Goal: Information Seeking & Learning: Find specific fact

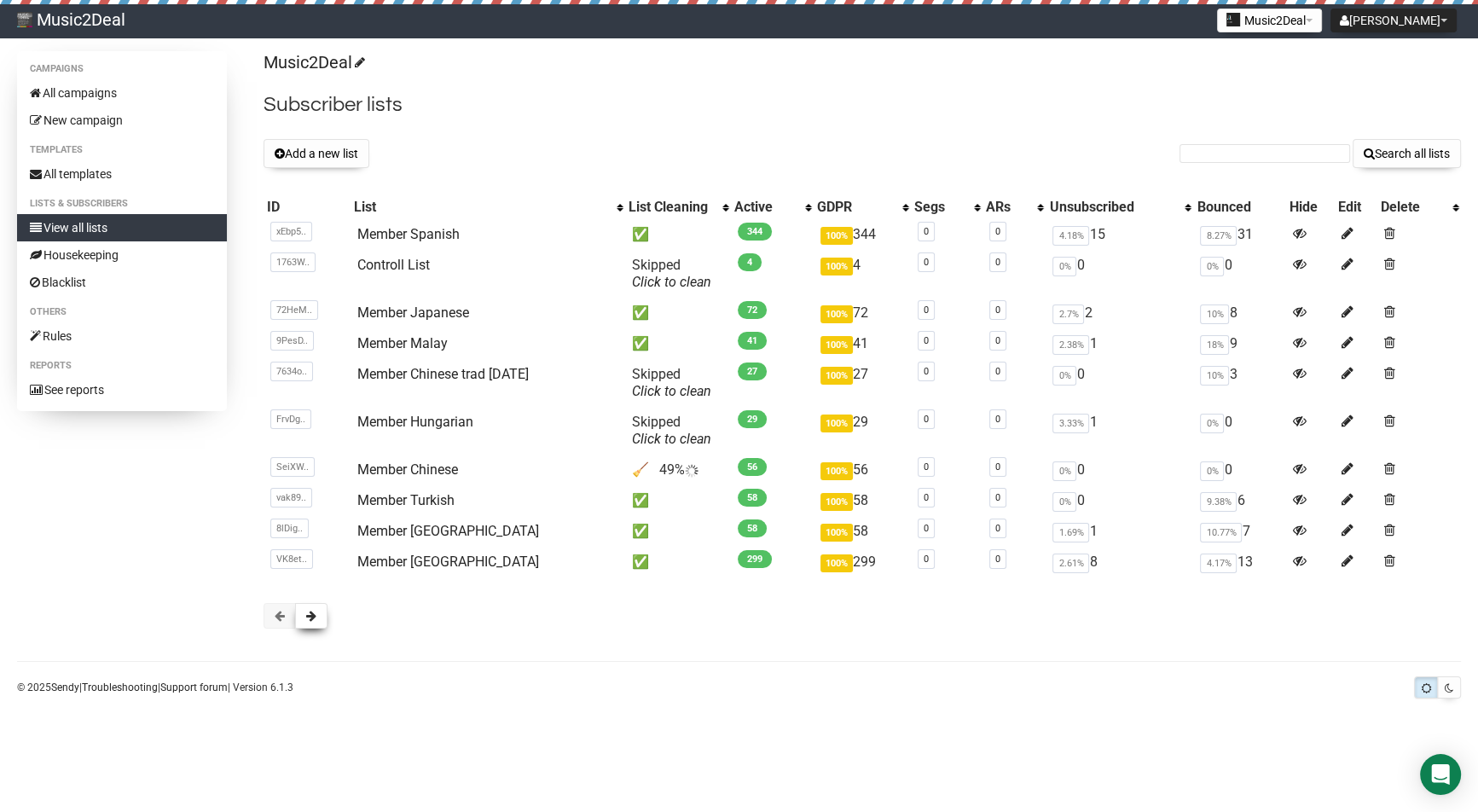
click at [313, 619] on span at bounding box center [311, 615] width 10 height 12
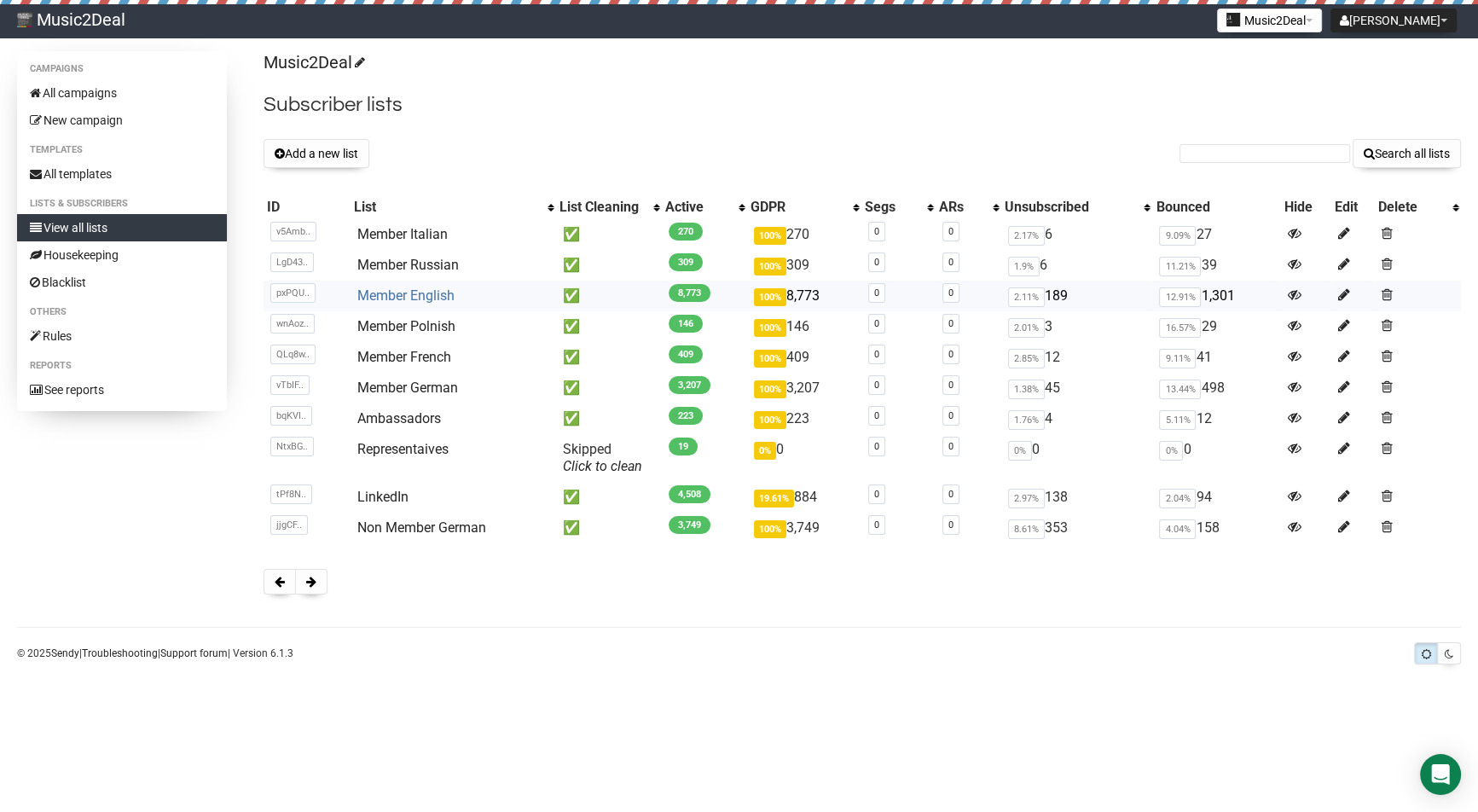
click at [427, 291] on link "Member English" at bounding box center [406, 295] width 97 height 16
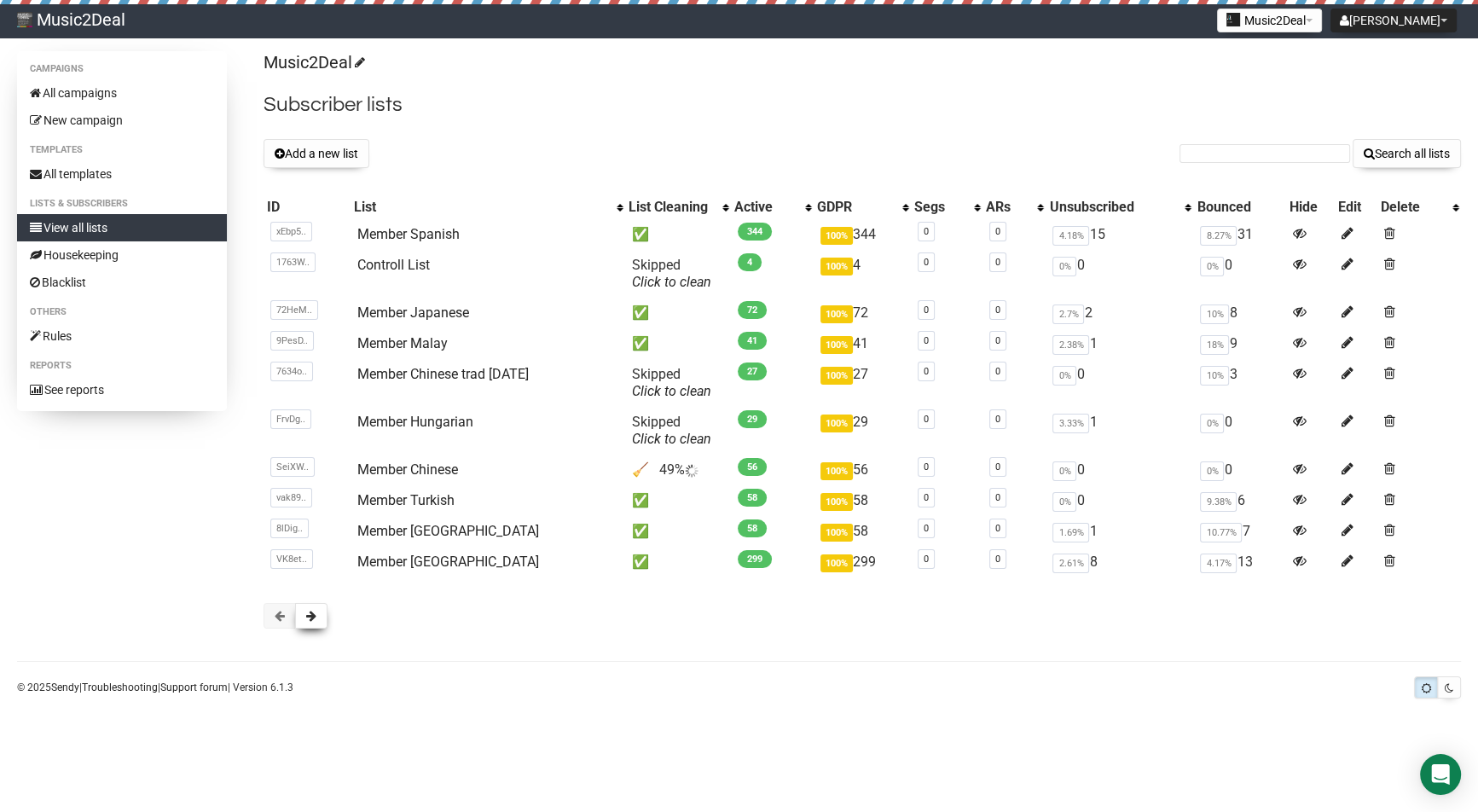
click at [317, 615] on button at bounding box center [311, 615] width 32 height 26
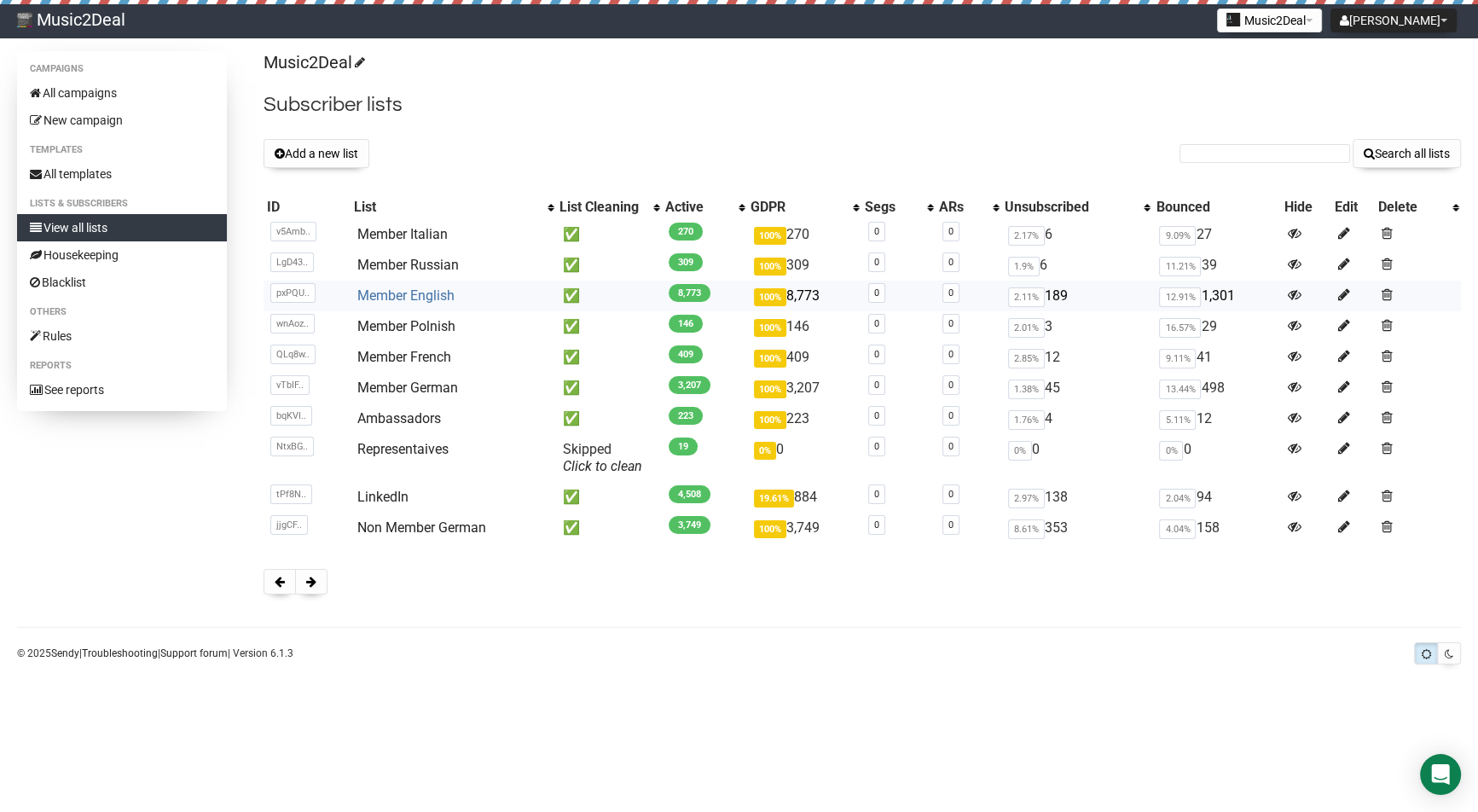
click at [424, 301] on link "Member English" at bounding box center [406, 295] width 97 height 16
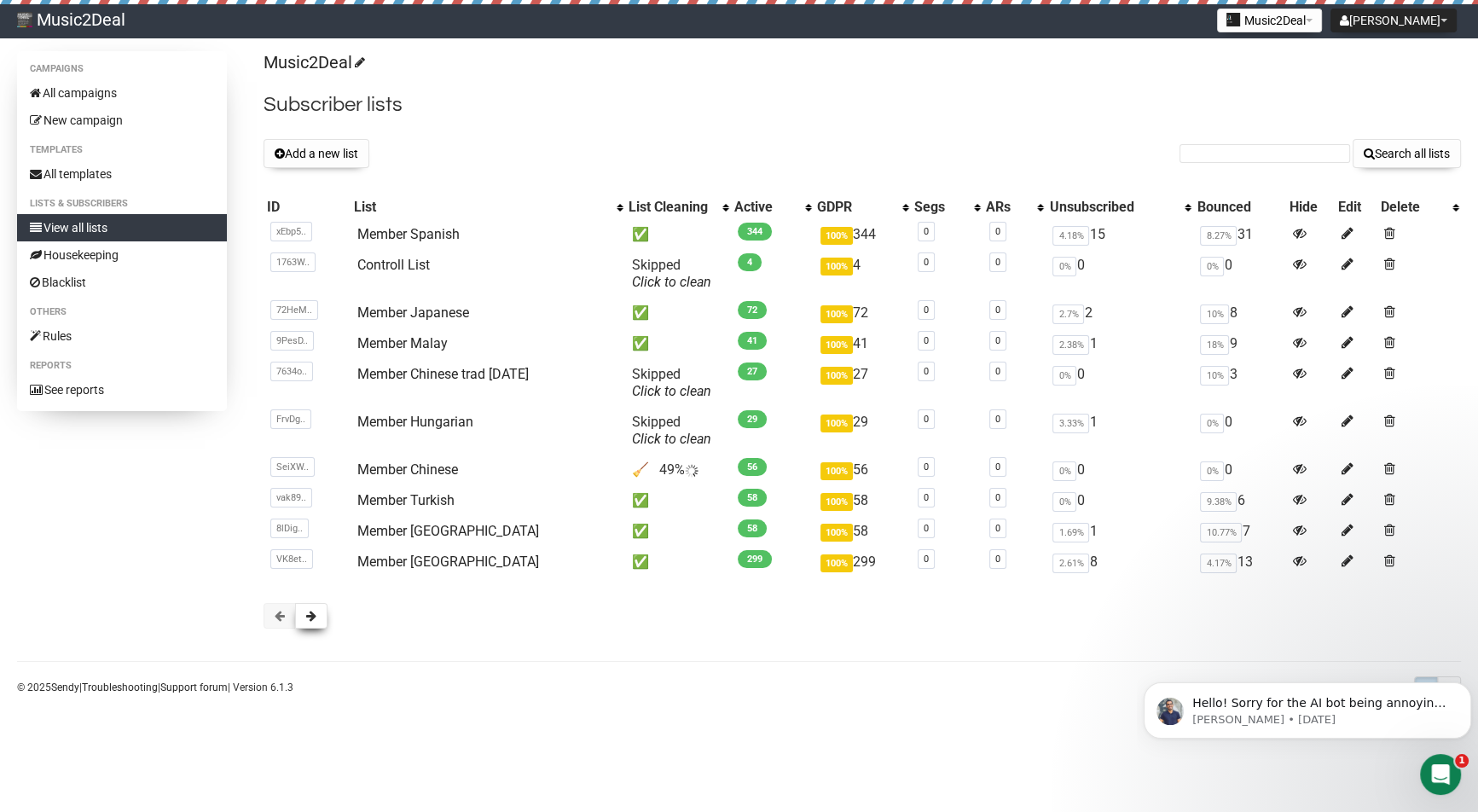
click at [315, 617] on span at bounding box center [311, 615] width 10 height 12
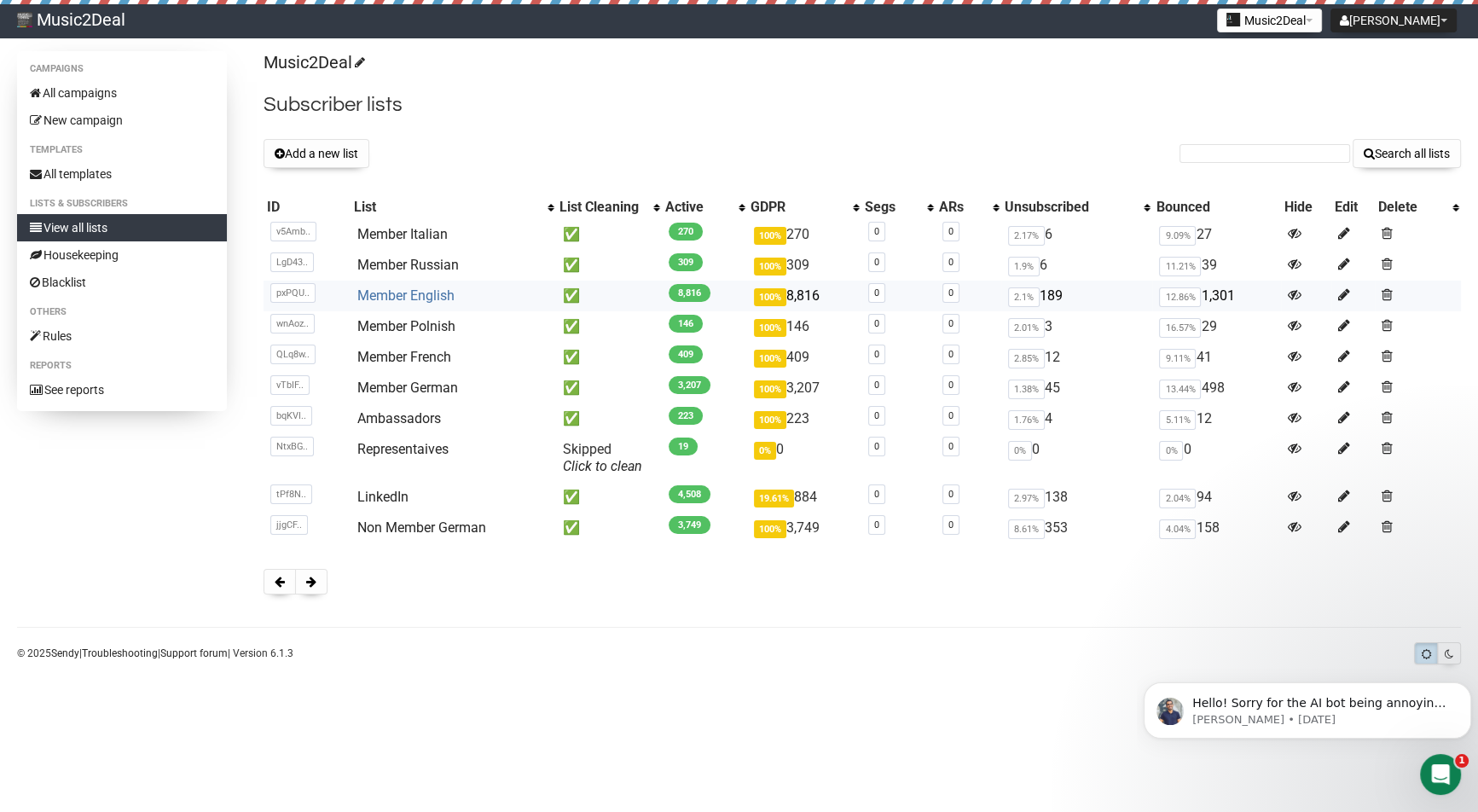
click at [385, 294] on link "Member English" at bounding box center [406, 295] width 97 height 16
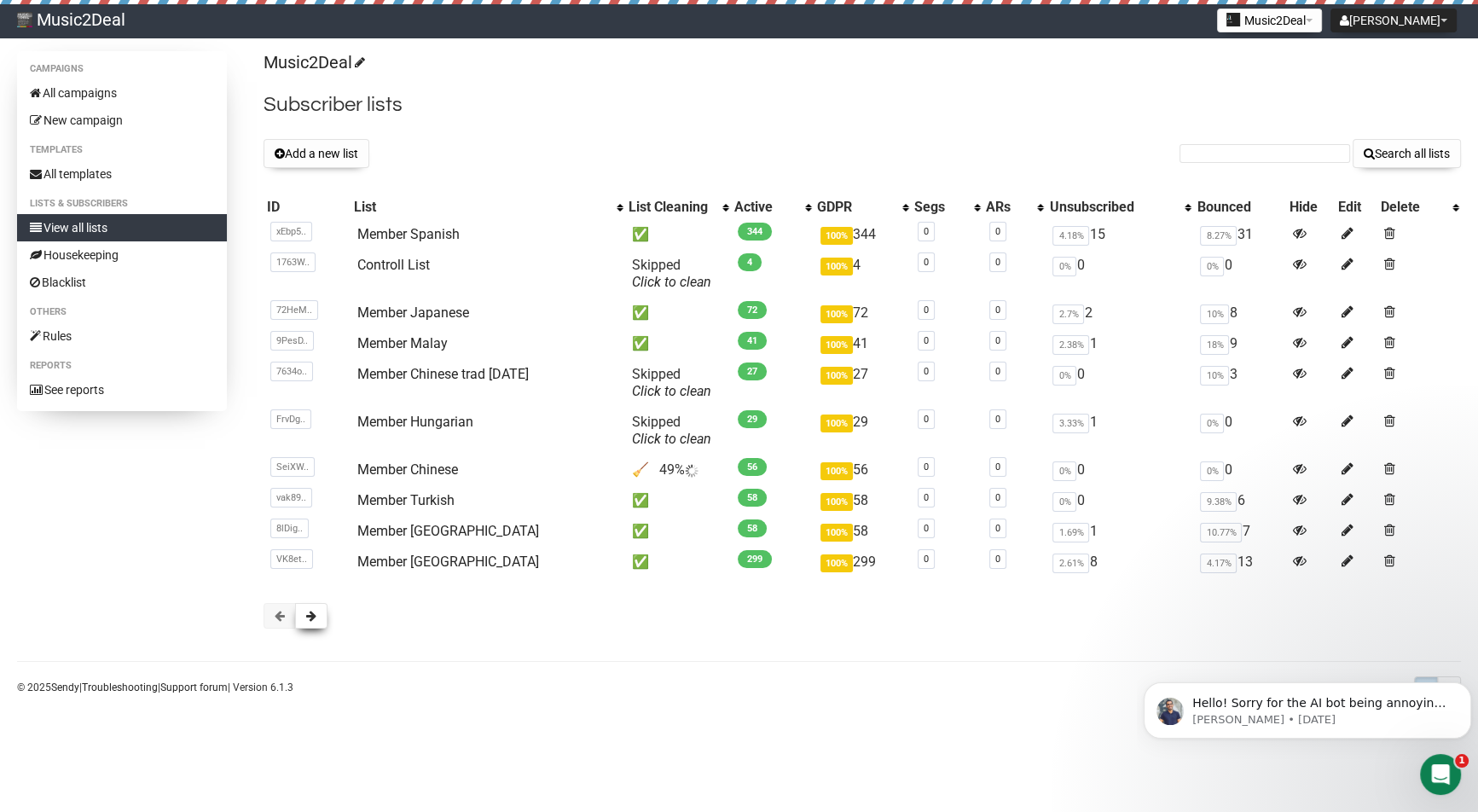
click at [315, 617] on span at bounding box center [311, 615] width 10 height 12
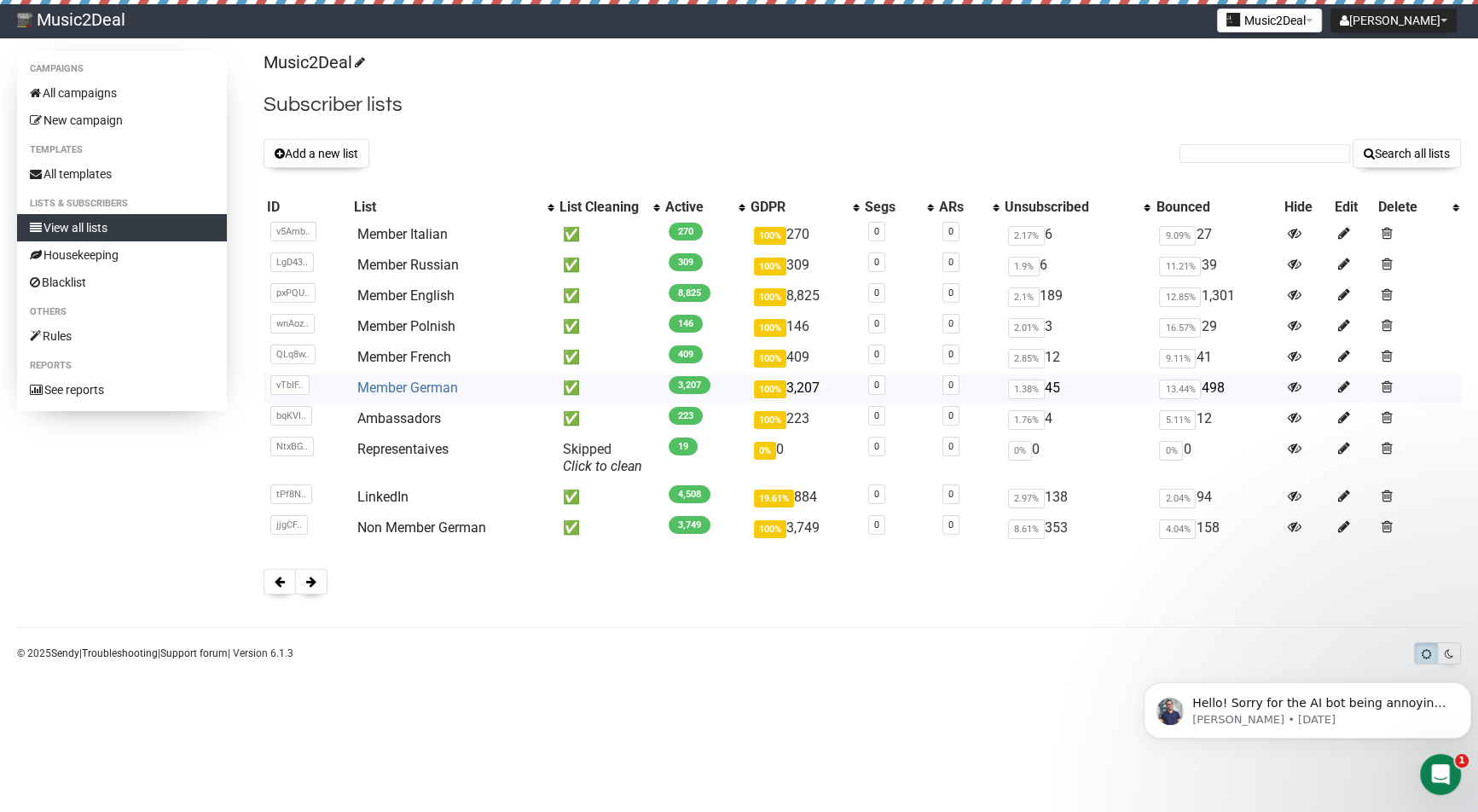
click at [406, 386] on link "Member German" at bounding box center [408, 387] width 101 height 16
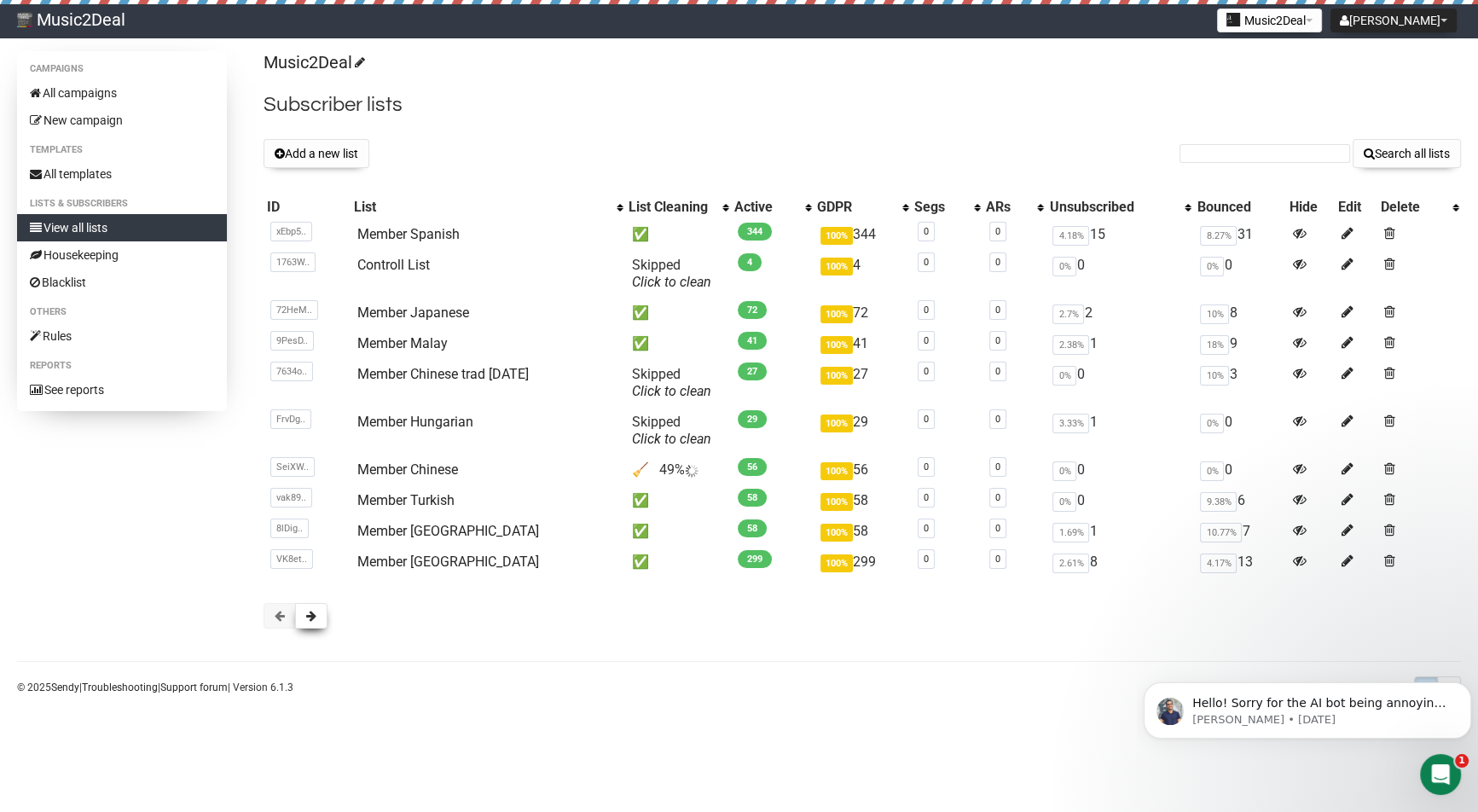
click at [312, 617] on span at bounding box center [311, 615] width 10 height 12
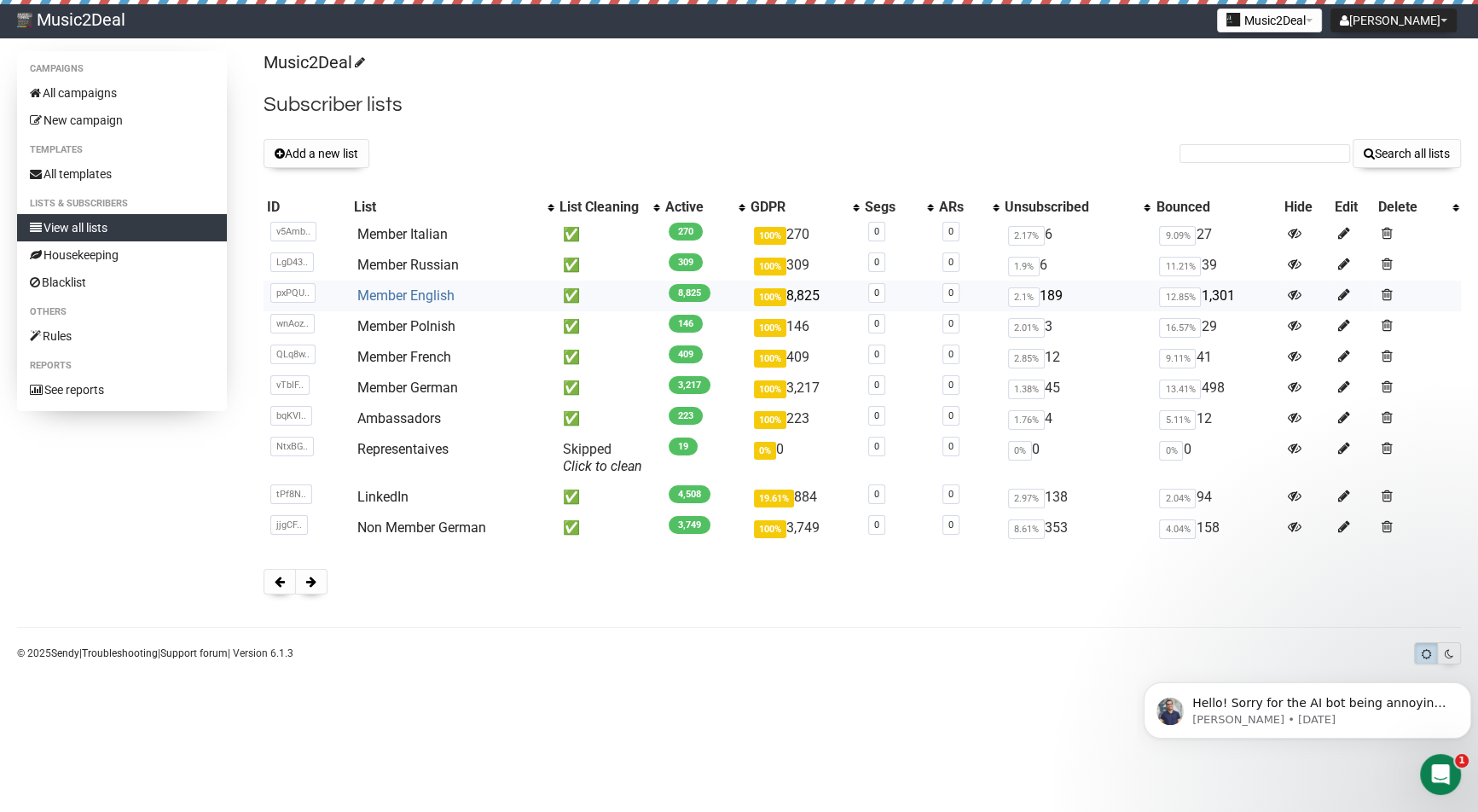
click at [422, 296] on link "Member English" at bounding box center [406, 295] width 97 height 16
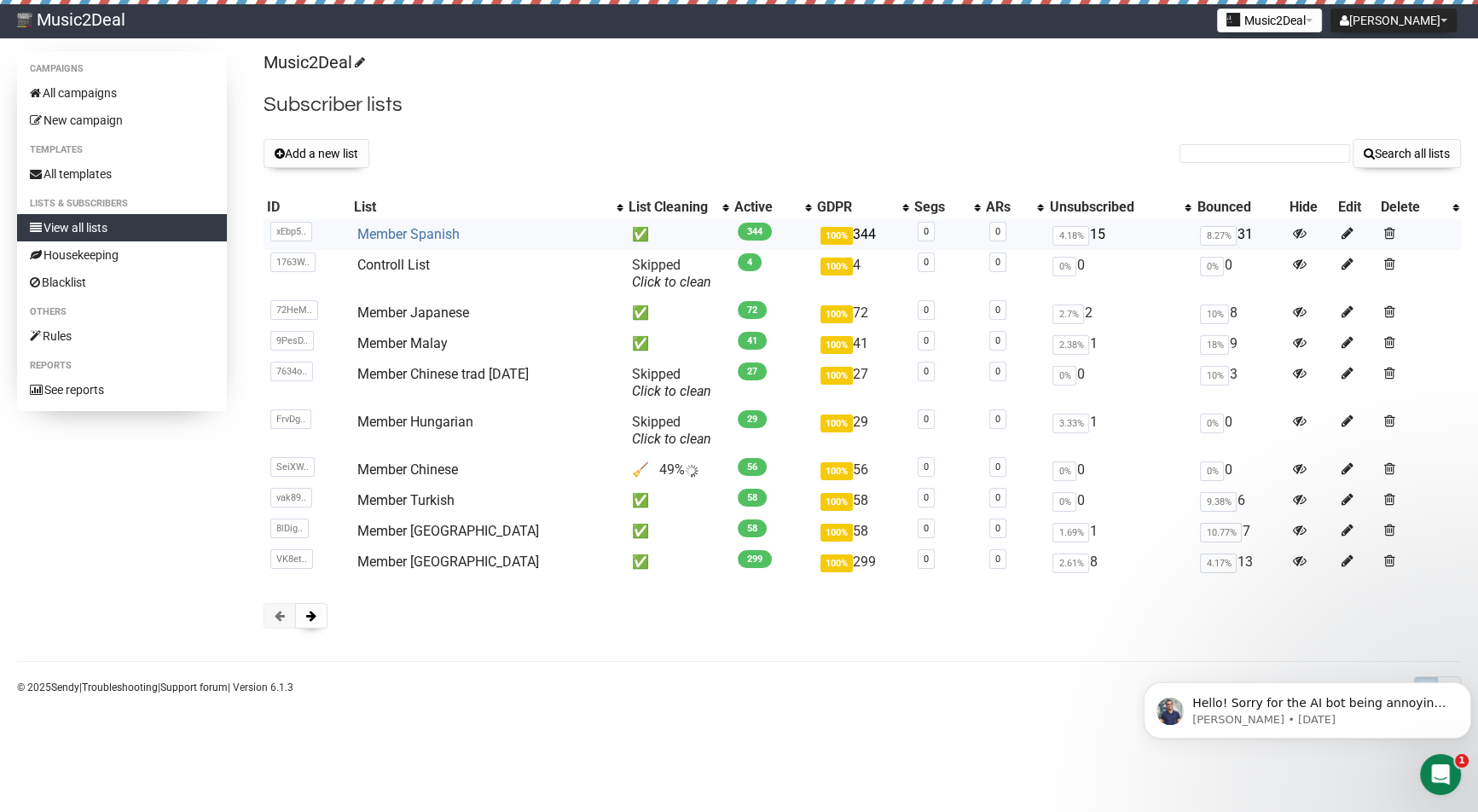
click at [406, 236] on link "Member Spanish" at bounding box center [408, 233] width 102 height 16
click at [313, 615] on span at bounding box center [311, 615] width 10 height 12
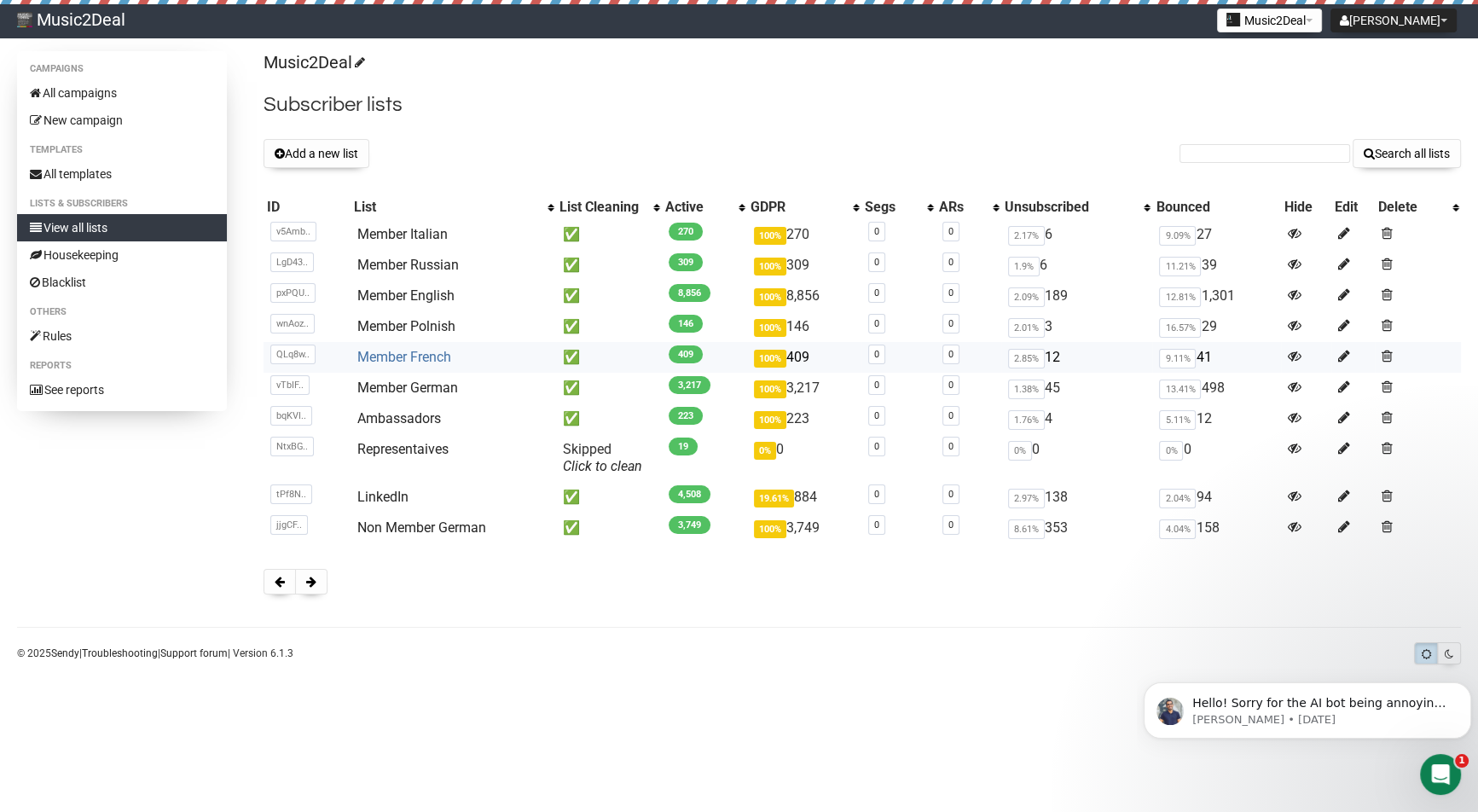
click at [391, 364] on link "Member French" at bounding box center [404, 356] width 94 height 16
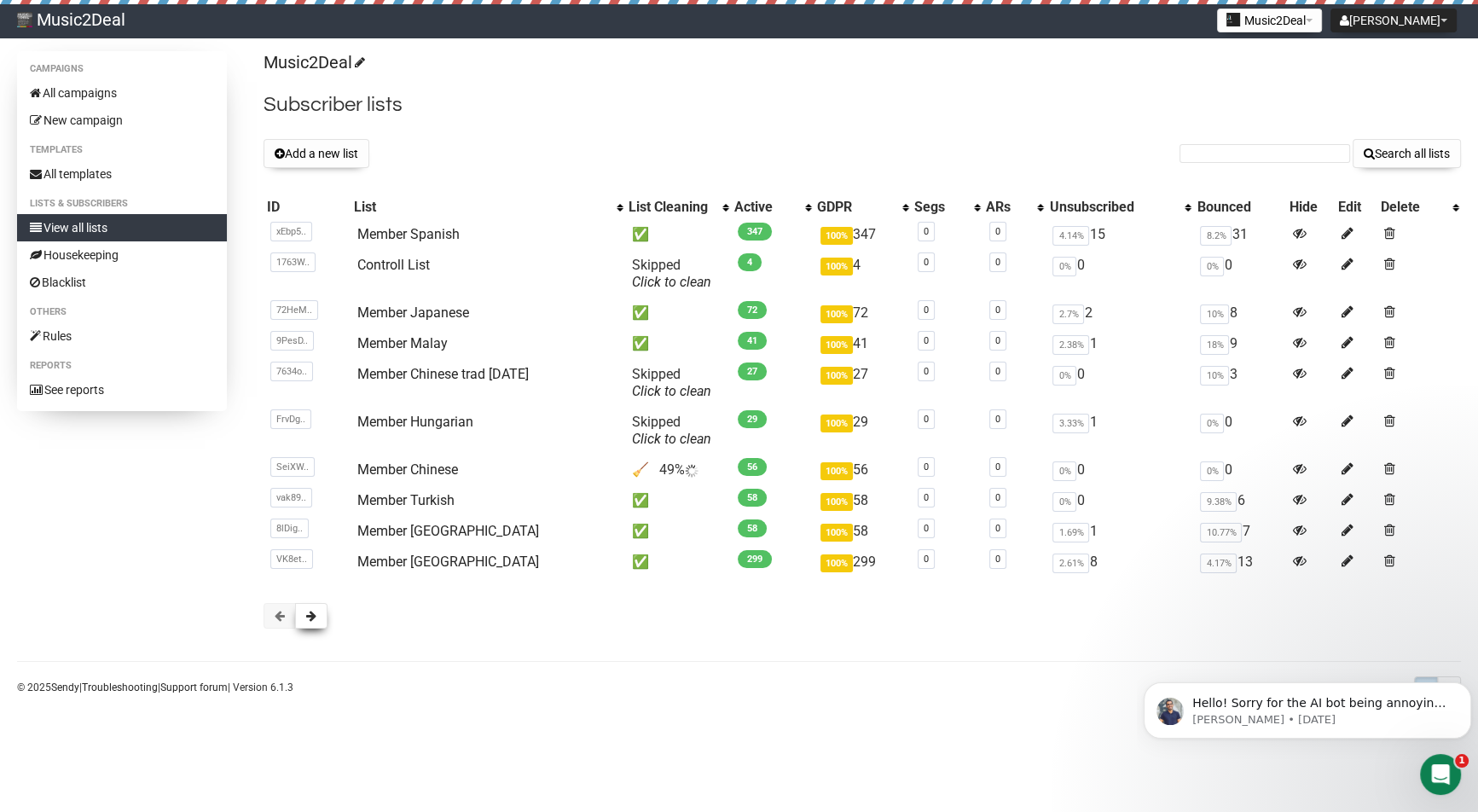
click at [313, 617] on span at bounding box center [311, 615] width 10 height 12
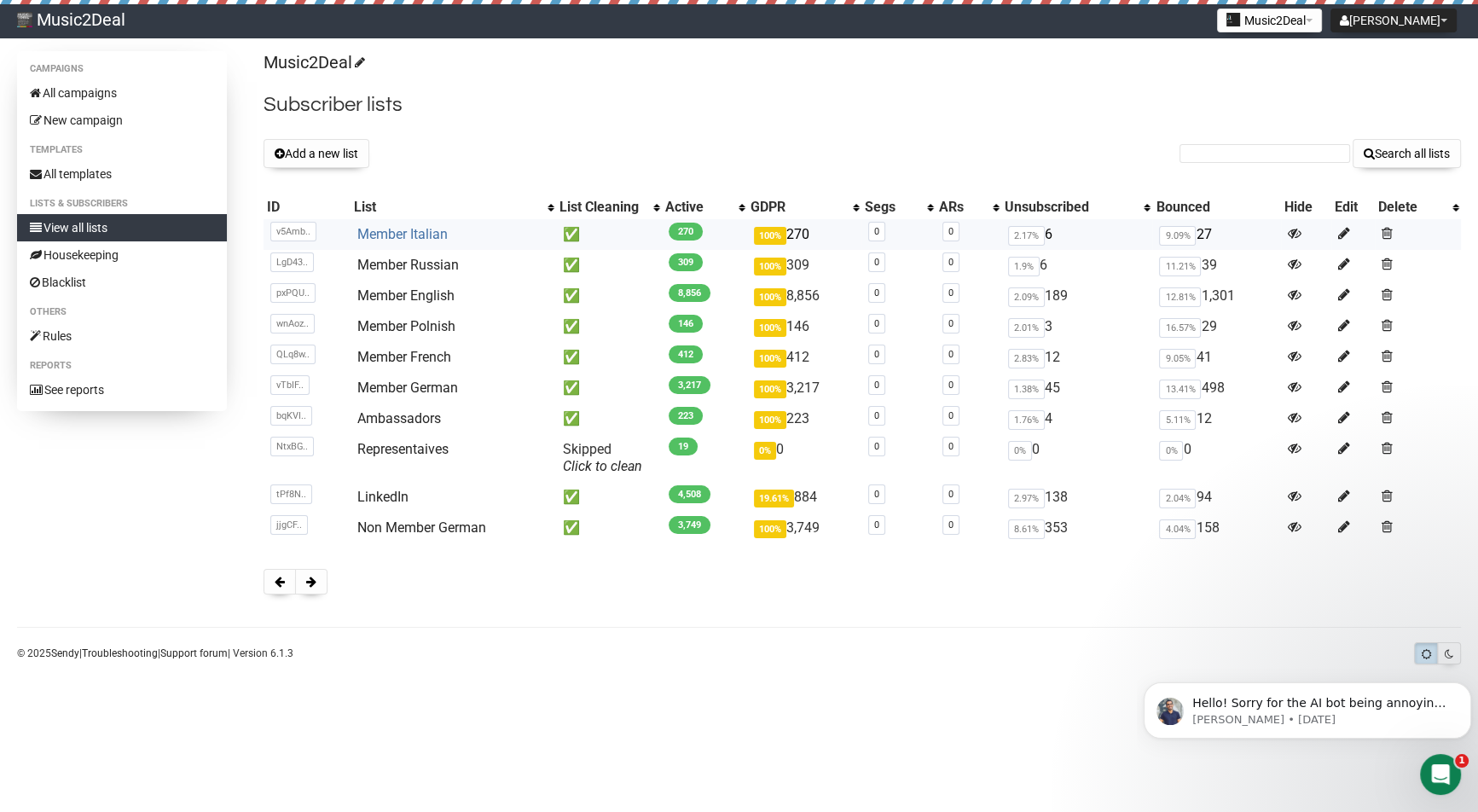
click at [406, 239] on link "Member Italian" at bounding box center [402, 233] width 90 height 16
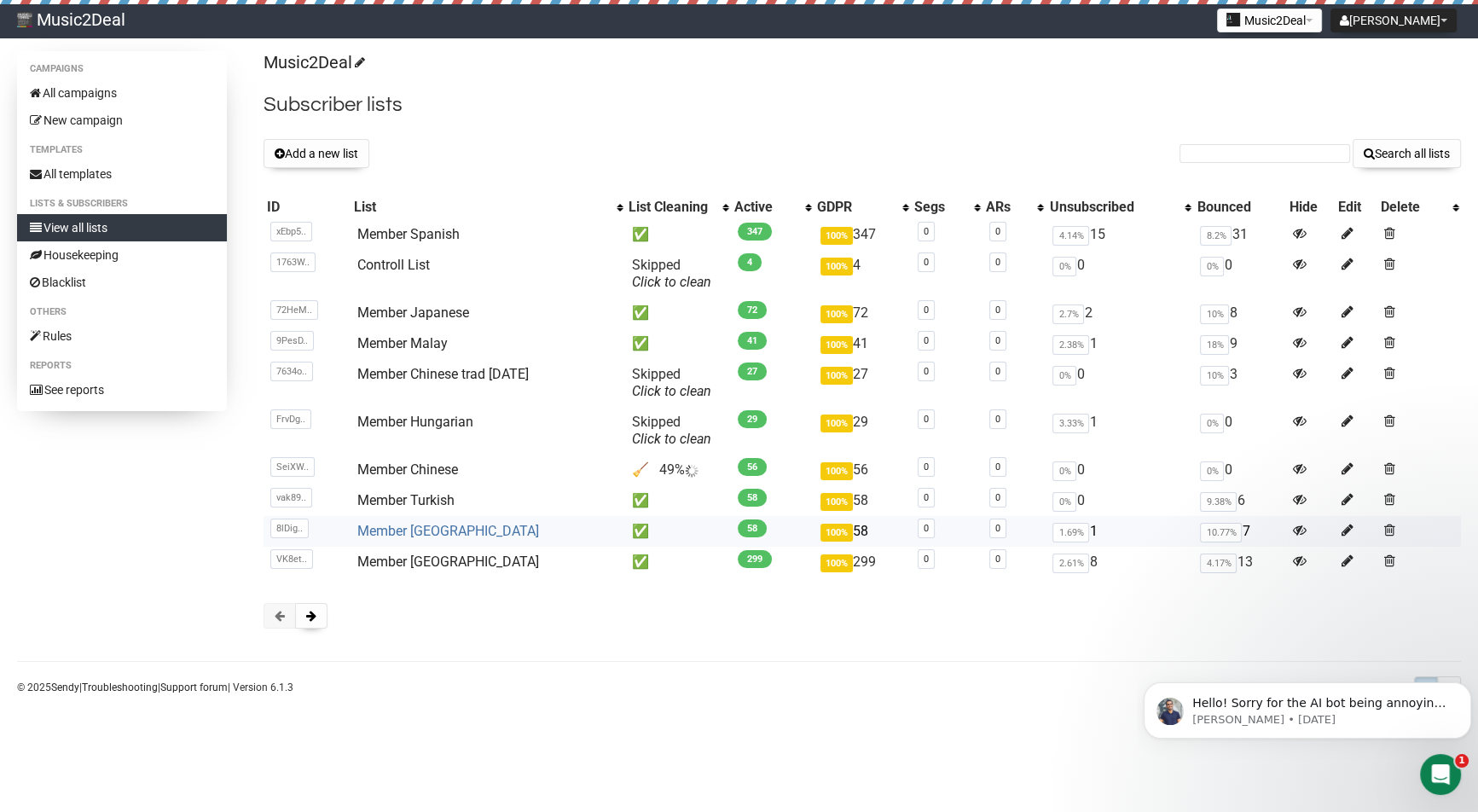
click at [427, 524] on link "Member [GEOGRAPHIC_DATA]" at bounding box center [448, 530] width 182 height 16
click at [432, 566] on link "Member [GEOGRAPHIC_DATA]" at bounding box center [448, 561] width 182 height 16
click at [422, 467] on link "Member Chinese" at bounding box center [408, 469] width 101 height 16
click at [424, 308] on link "Member Japanese" at bounding box center [412, 312] width 111 height 16
click at [1246, 154] on input "text" at bounding box center [1265, 153] width 170 height 19
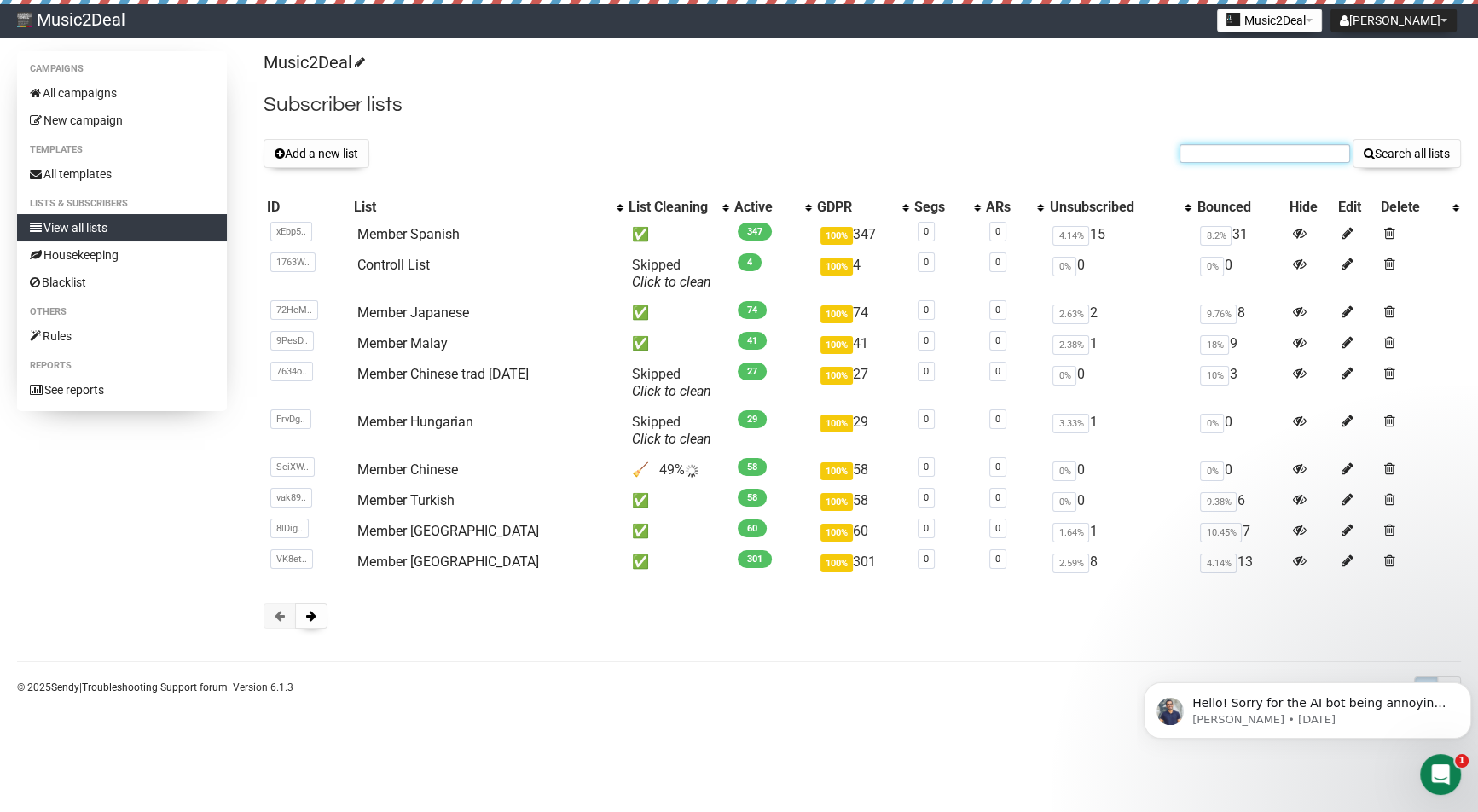
click at [1219, 155] on input "text" at bounding box center [1265, 153] width 170 height 19
paste input "[PERSON_NAME][EMAIL_ADDRESS][DOMAIN_NAME]"
type input "[PERSON_NAME][EMAIL_ADDRESS][DOMAIN_NAME]"
click at [1410, 153] on button "Search all lists" at bounding box center [1408, 153] width 109 height 29
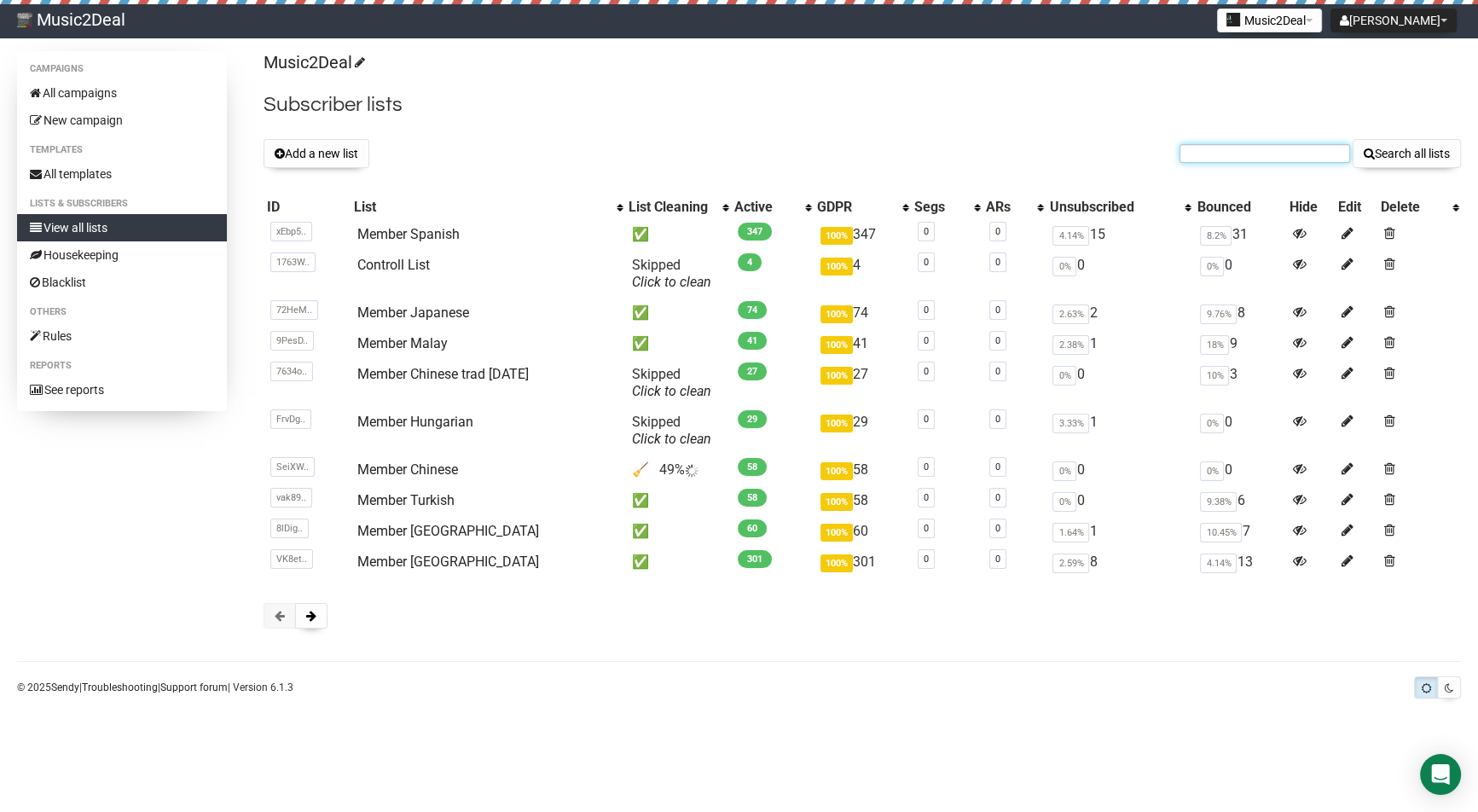
click at [1221, 149] on input "text" at bounding box center [1265, 153] width 170 height 19
paste input "[EMAIL_ADDRESS][DOMAIN_NAME]"
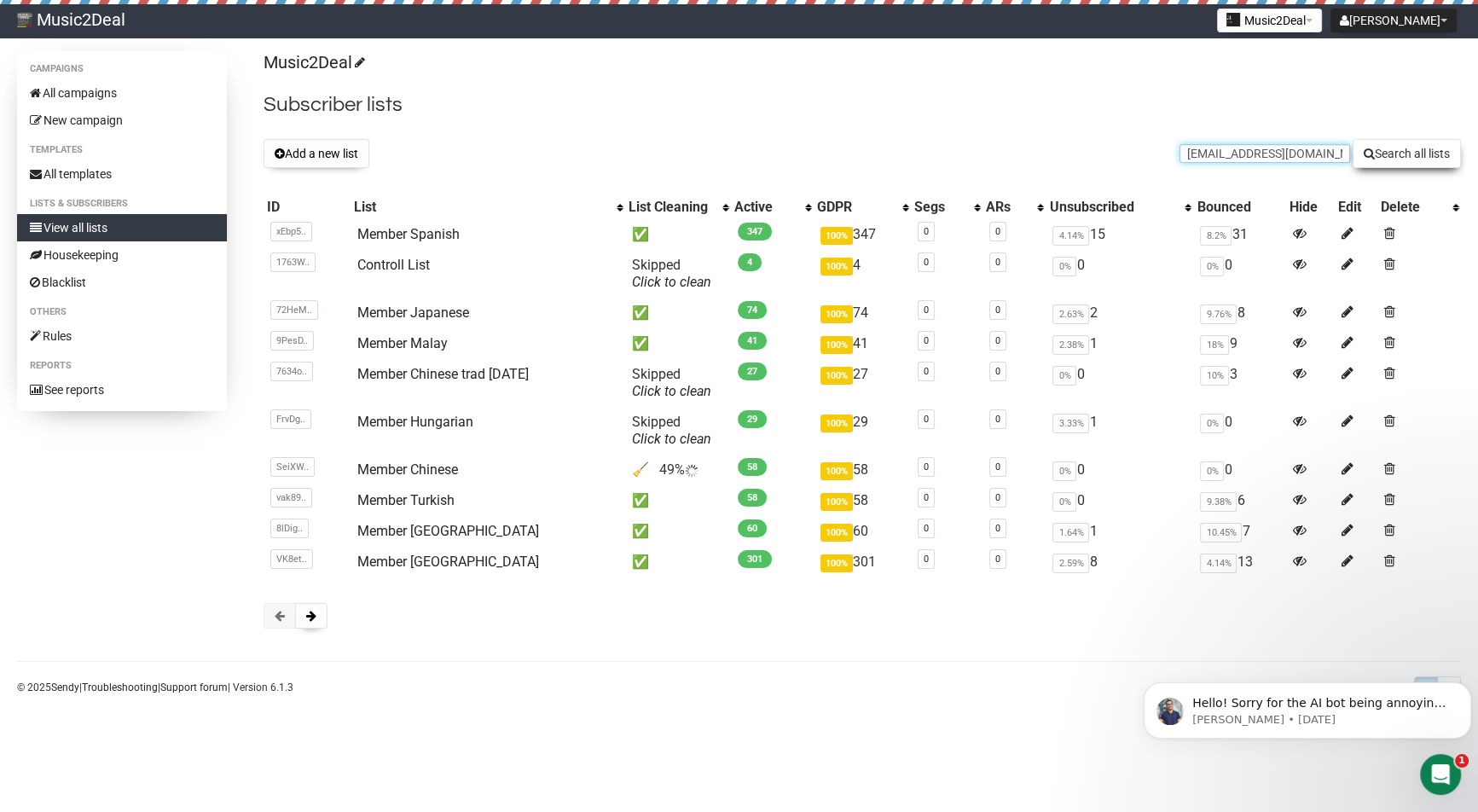
type input "[EMAIL_ADDRESS][DOMAIN_NAME]"
click at [1409, 155] on button "Search all lists" at bounding box center [1408, 153] width 109 height 29
